Goal: Task Accomplishment & Management: Manage account settings

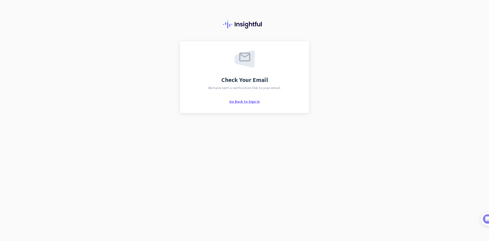
click at [252, 101] on span "Go Back to Sign In" at bounding box center [244, 101] width 31 height 5
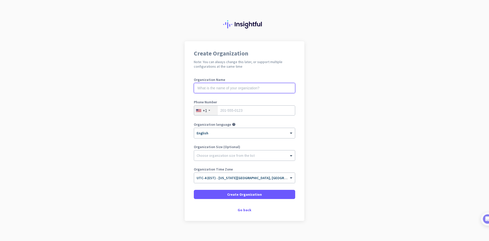
click at [257, 88] on input "text" at bounding box center [244, 88] width 101 height 10
type input "Soleo Health"
type input "8032239998"
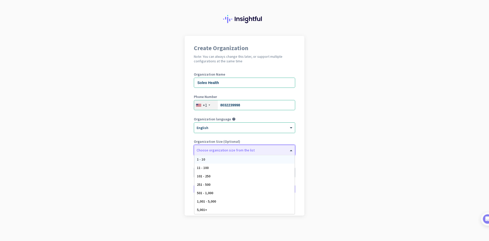
click at [269, 149] on div at bounding box center [244, 149] width 101 height 5
click at [345, 144] on app-onboarding-organization "Create Organization Note: You can always change this later, or support multiple…" at bounding box center [244, 138] width 489 height 205
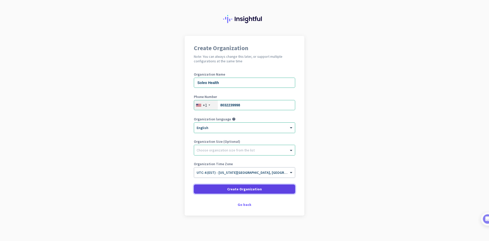
click at [248, 188] on span "Create Organization" at bounding box center [244, 189] width 35 height 5
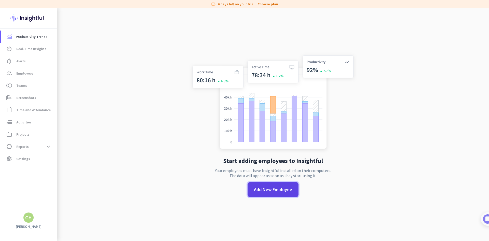
click at [283, 190] on span "Add New Employee" at bounding box center [273, 190] width 38 height 7
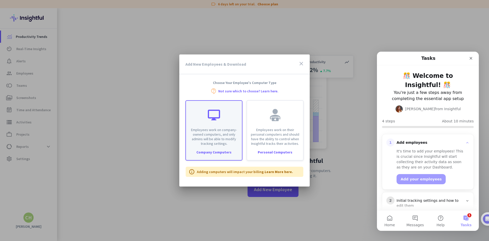
click at [215, 135] on p "Employees work on company-owned computers, and only admins will be able to modi…" at bounding box center [214, 137] width 50 height 18
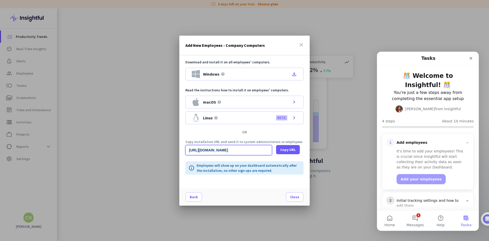
scroll to position [0, 562]
drag, startPoint x: 255, startPoint y: 150, endPoint x: 353, endPoint y: 147, distance: 98.9
click at [272, 147] on input "https://app.insightful.io/#/installation/company?token=eyJhbGciOiJIUzI1NiIsInR5…" at bounding box center [229, 150] width 87 height 10
click at [297, 75] on icon "file_download" at bounding box center [294, 74] width 6 height 6
click at [472, 59] on icon "Close" at bounding box center [471, 58] width 4 height 4
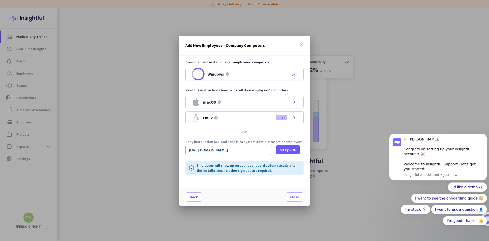
scroll to position [0, 0]
click at [293, 197] on span "Close" at bounding box center [294, 197] width 9 height 5
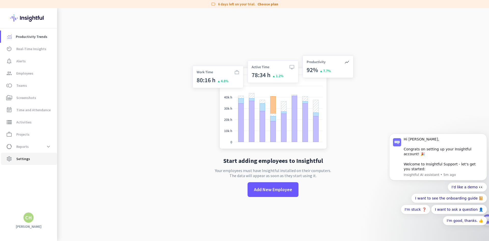
click at [27, 157] on span "Settings" at bounding box center [23, 159] width 14 height 6
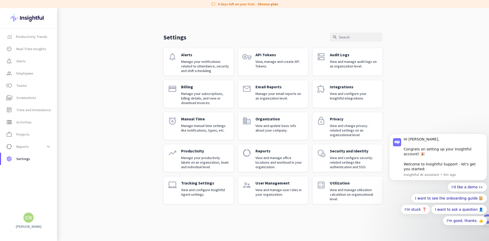
click at [33, 223] on div "Productivity Trends av_timer Real-Time Insights notification_important Alerts g…" at bounding box center [28, 124] width 57 height 233
click at [32, 16] on img at bounding box center [28, 18] width 37 height 20
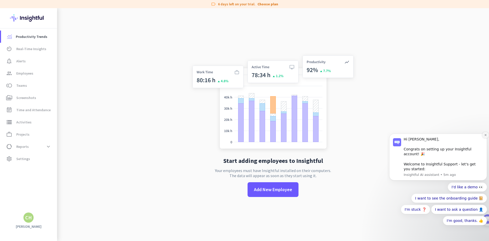
click at [485, 137] on icon "Dismiss notification" at bounding box center [485, 135] width 3 height 3
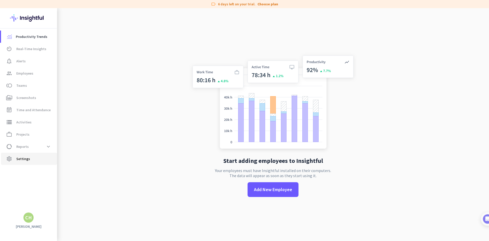
click at [32, 161] on span "settings Settings" at bounding box center [29, 159] width 48 height 6
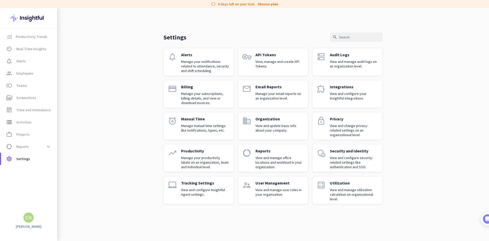
click at [275, 122] on div "Organization View and update basic info about your company." at bounding box center [280, 125] width 48 height 19
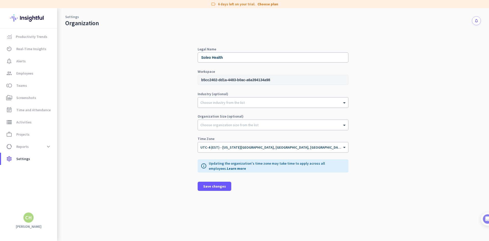
click at [243, 102] on div at bounding box center [273, 101] width 150 height 5
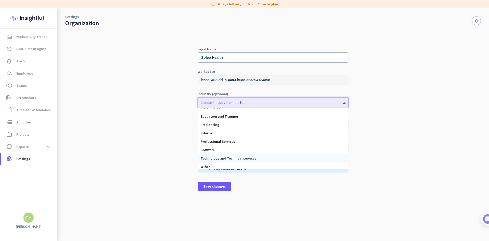
scroll to position [48, 0]
click at [245, 167] on div "Other" at bounding box center [273, 165] width 150 height 8
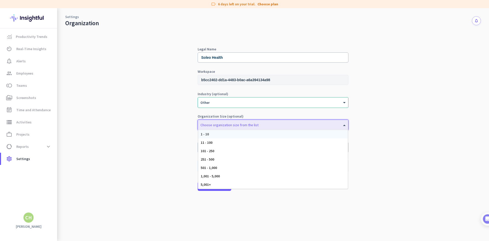
click at [260, 124] on div at bounding box center [273, 123] width 150 height 5
click at [223, 176] on div "1,001 - 5,000" at bounding box center [273, 176] width 150 height 8
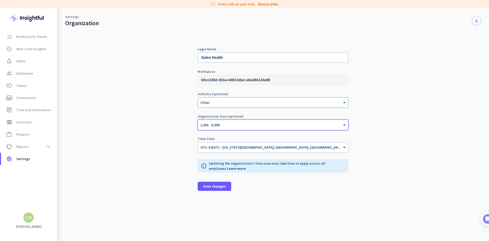
drag, startPoint x: 326, startPoint y: 195, endPoint x: 310, endPoint y: 193, distance: 16.0
click at [326, 196] on div "Legal Name Soleo Health Workspace b5cc2402-dd1a-4483-b0ac-a6a394134a98 Industry…" at bounding box center [273, 141] width 151 height 188
click at [223, 186] on span "Save changes" at bounding box center [214, 186] width 23 height 5
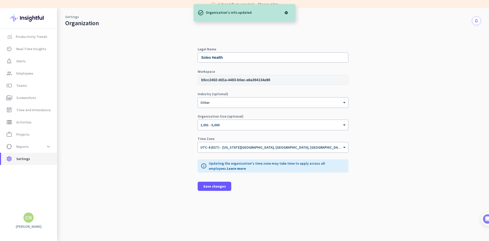
click at [25, 157] on span "Settings" at bounding box center [23, 159] width 14 height 6
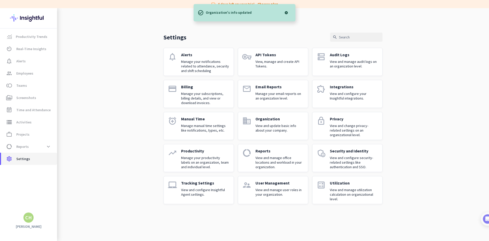
click at [25, 158] on span "Settings" at bounding box center [23, 159] width 14 height 6
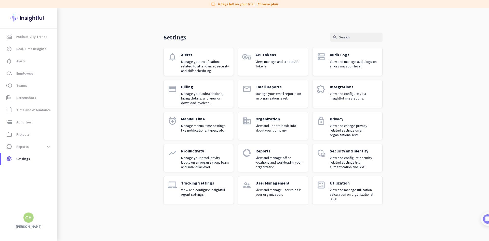
click at [284, 119] on p "Organization" at bounding box center [280, 118] width 48 height 5
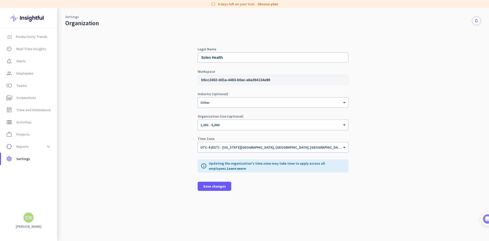
click at [293, 81] on input "b5cc2402-dd1a-4483-b0ac-a6a394134a98" at bounding box center [273, 80] width 151 height 10
drag, startPoint x: 297, startPoint y: 81, endPoint x: 177, endPoint y: 80, distance: 119.3
click at [198, 80] on input "b5cc2402-dd1a-4483-b0ac-a6a394134a98" at bounding box center [273, 80] width 151 height 10
click at [36, 160] on span "settings Settings" at bounding box center [29, 159] width 48 height 6
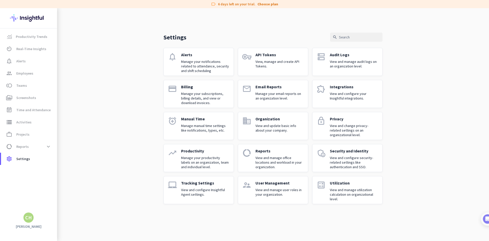
click at [270, 121] on p "Organization" at bounding box center [280, 118] width 48 height 5
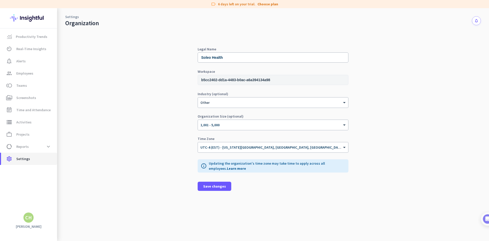
click at [18, 159] on span "Settings" at bounding box center [23, 159] width 14 height 6
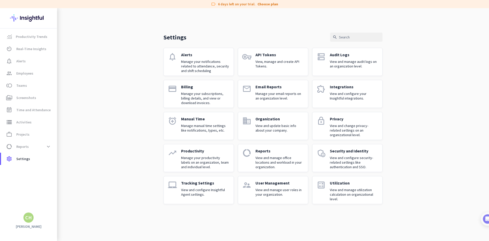
click at [278, 191] on p "View and manage user roles in your organization." at bounding box center [280, 192] width 48 height 9
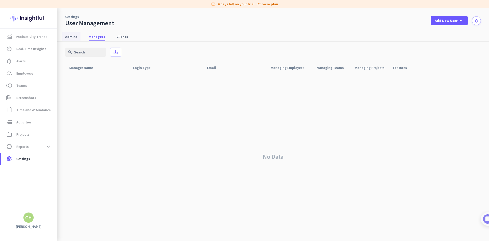
click at [74, 36] on span "Admins" at bounding box center [71, 36] width 12 height 5
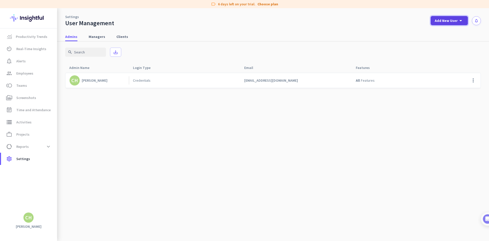
click at [456, 20] on span "Add New User" at bounding box center [446, 20] width 23 height 5
click at [445, 32] on div "Admin" at bounding box center [448, 31] width 11 height 5
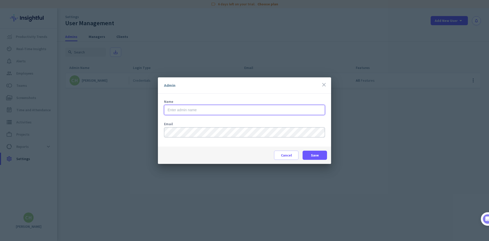
click at [245, 111] on input "text" at bounding box center [244, 110] width 161 height 10
type input "Chip Schutte"
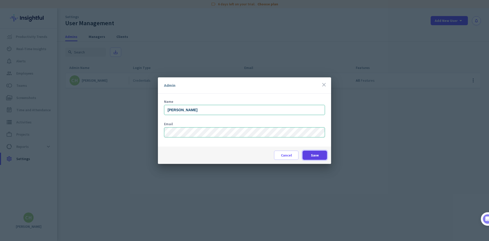
click at [315, 154] on span "Save" at bounding box center [315, 155] width 8 height 5
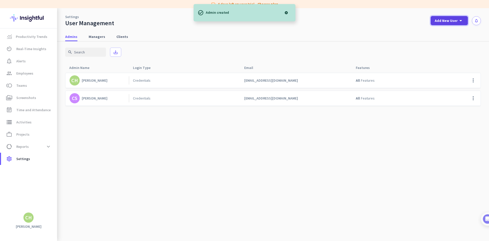
click at [452, 20] on span "Add New User" at bounding box center [446, 20] width 23 height 5
click at [446, 32] on div "Admin" at bounding box center [448, 31] width 11 height 5
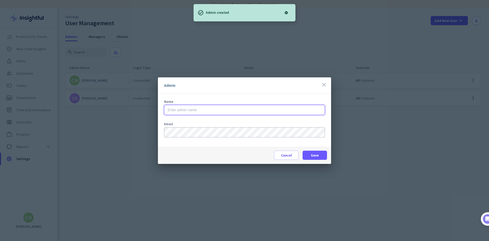
click at [194, 112] on input "text" at bounding box center [244, 110] width 161 height 10
type input "Thomas Baird"
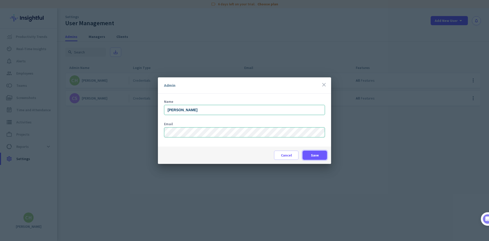
click at [312, 153] on span "Save" at bounding box center [315, 155] width 8 height 5
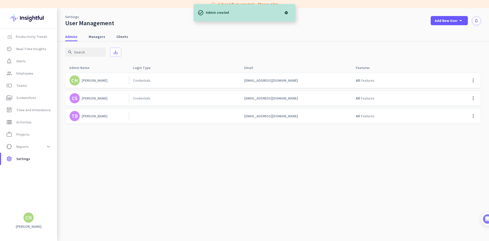
click at [286, 11] on div at bounding box center [286, 13] width 10 height 10
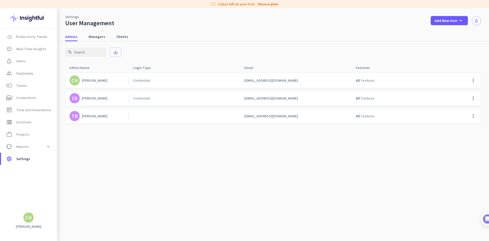
drag, startPoint x: 379, startPoint y: 145, endPoint x: 372, endPoint y: 145, distance: 6.6
click at [378, 146] on cdk-virtual-scroll-viewport "CH Corey Hughes Credentials chughes@soleohealth.com All Features more_vert CS C…" at bounding box center [273, 157] width 416 height 169
